Goal: Navigation & Orientation: Find specific page/section

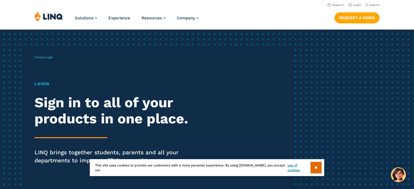
click at [354, 6] on link "Login" at bounding box center [354, 4] width 13 height 3
click at [353, 6] on link "Login" at bounding box center [354, 4] width 13 height 3
click at [313, 164] on input "**" at bounding box center [315, 168] width 11 height 12
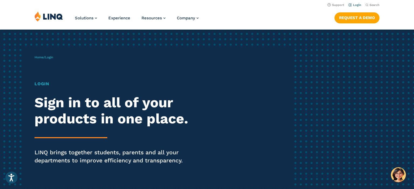
click at [356, 6] on link "Login" at bounding box center [354, 4] width 13 height 3
click at [353, 5] on link "Login" at bounding box center [354, 4] width 13 height 3
click at [352, 6] on link "Login" at bounding box center [354, 4] width 13 height 3
